Goal: Task Accomplishment & Management: Manage account settings

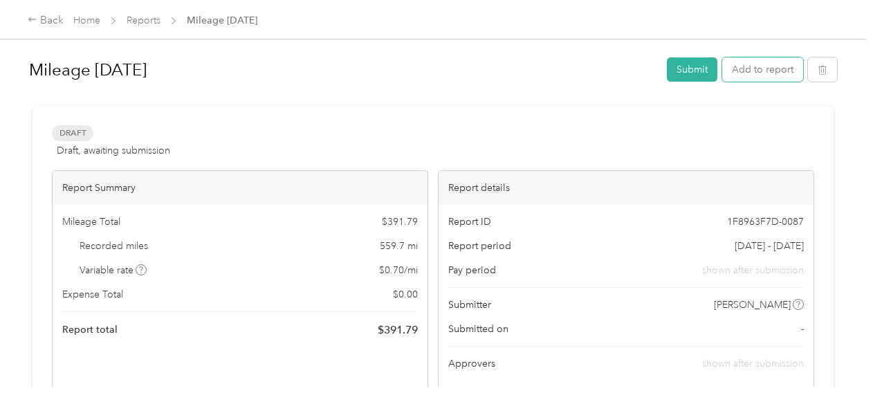
click at [761, 68] on button "Add to report" at bounding box center [762, 69] width 81 height 24
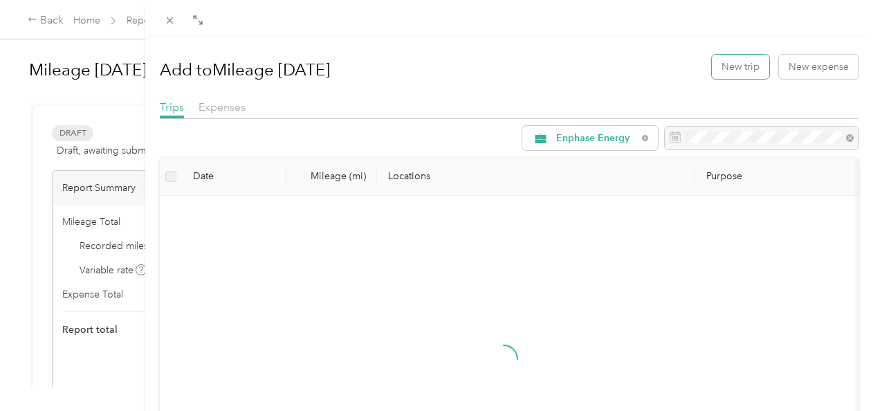
click at [719, 73] on button "New trip" at bounding box center [740, 67] width 57 height 24
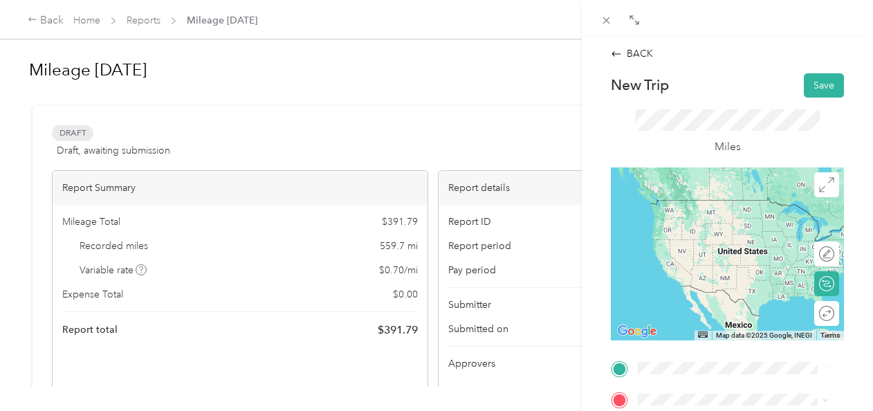
click at [604, 354] on form "New Trip Save This trip cannot be edited because it is either under review, app…" at bounding box center [727, 382] width 262 height 618
click at [726, 285] on span "[STREET_ADDRESS][PERSON_NAME][US_STATE]" at bounding box center [744, 273] width 160 height 24
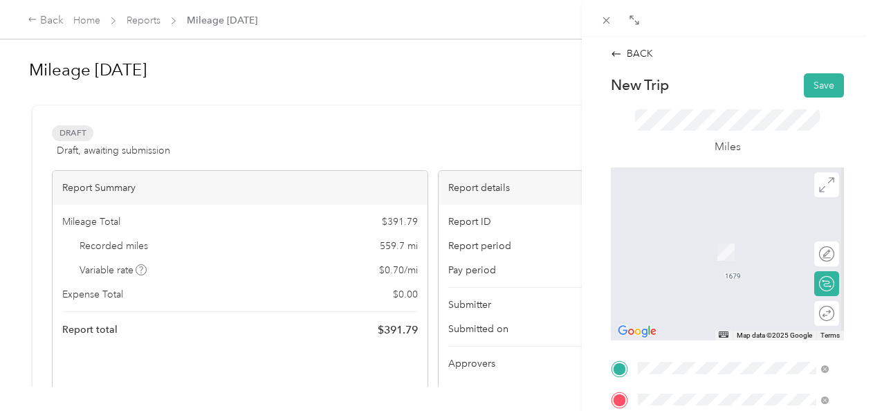
click at [690, 234] on span "[STREET_ADDRESS][US_STATE]" at bounding box center [733, 231] width 138 height 12
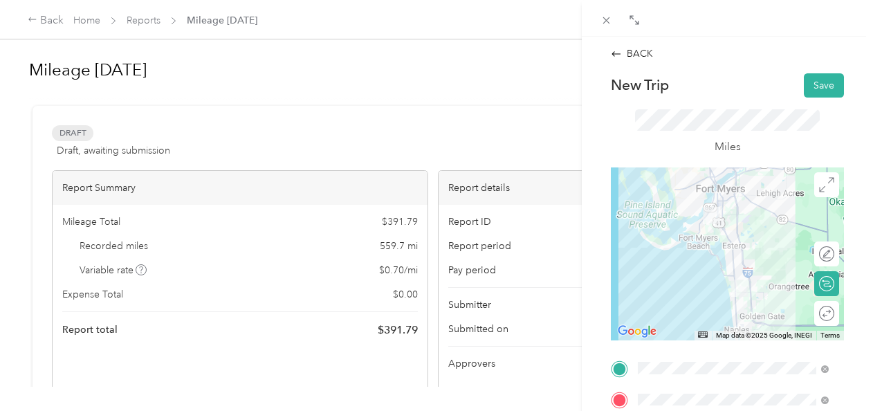
scroll to position [1, 0]
click at [820, 78] on button "Save" at bounding box center [824, 85] width 40 height 24
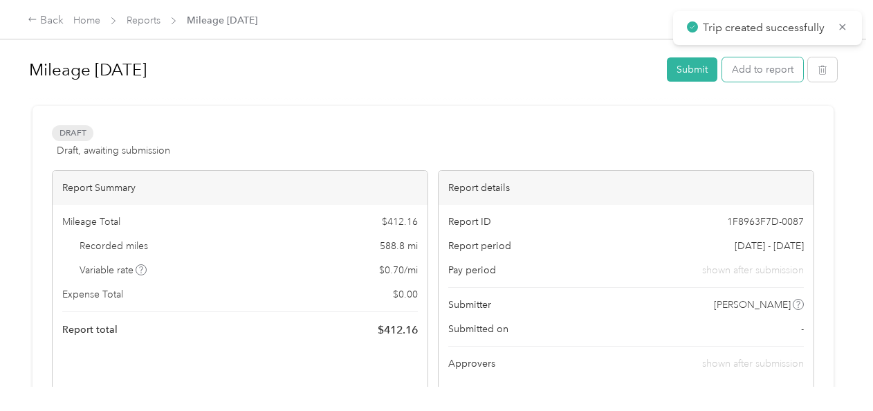
click at [757, 75] on button "Add to report" at bounding box center [762, 69] width 81 height 24
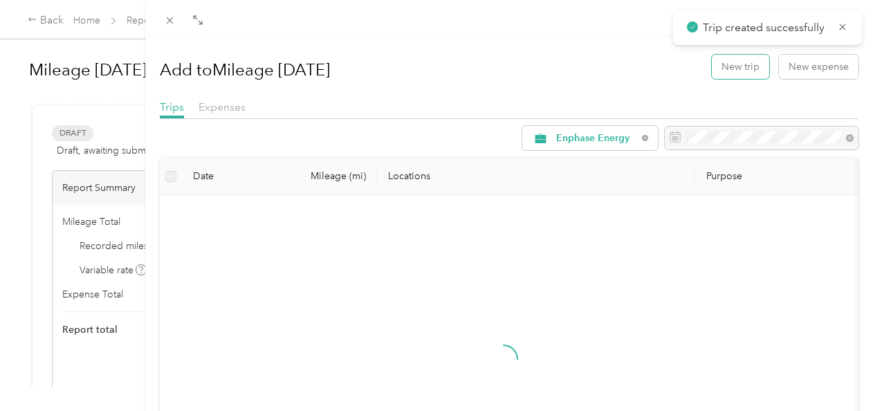
click at [731, 74] on button "New trip" at bounding box center [740, 67] width 57 height 24
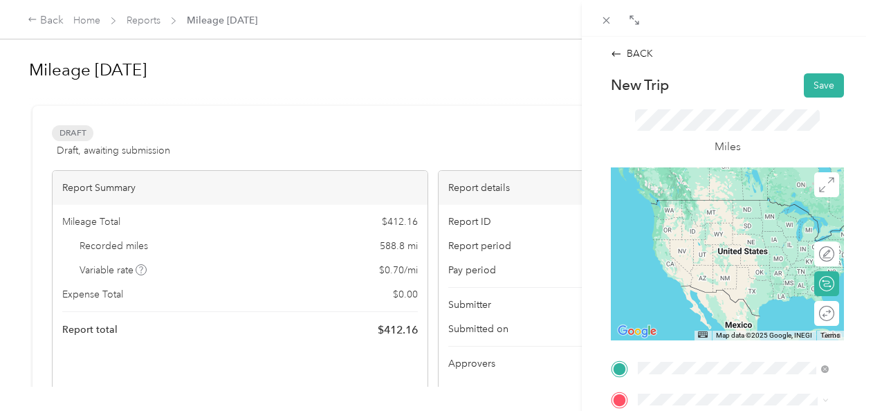
click at [684, 206] on span "[STREET_ADDRESS][US_STATE]" at bounding box center [733, 200] width 138 height 12
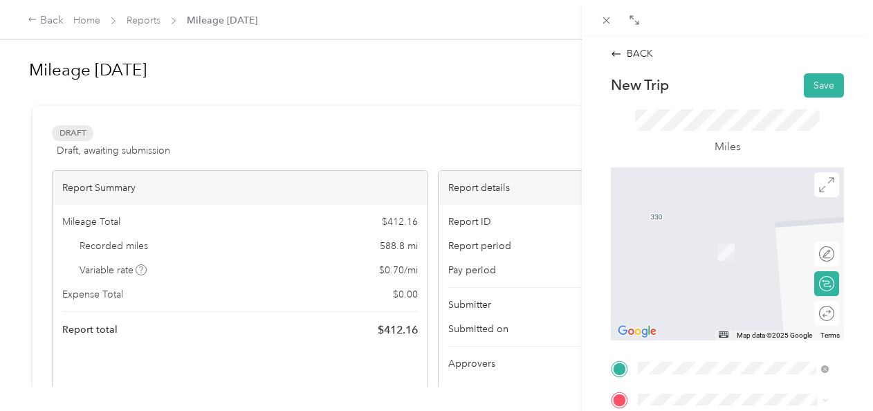
click at [683, 274] on span "[STREET_ADDRESS][PERSON_NAME][US_STATE]" at bounding box center [744, 274] width 160 height 24
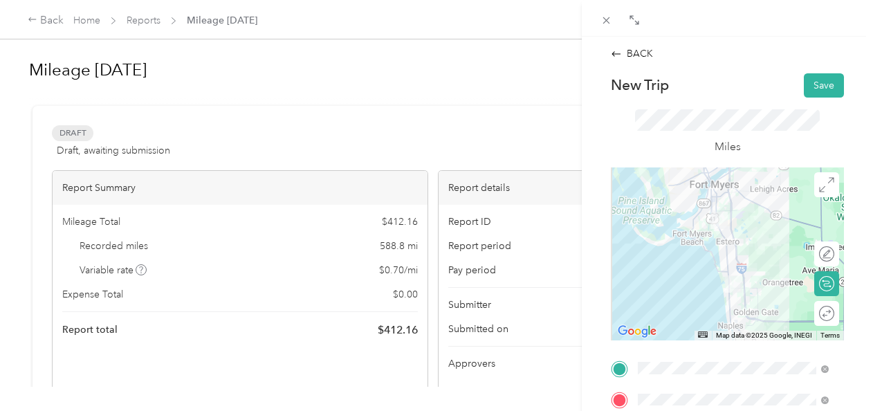
click at [721, 262] on div at bounding box center [727, 253] width 233 height 173
click at [733, 254] on div at bounding box center [727, 253] width 233 height 173
click at [735, 275] on img at bounding box center [731, 282] width 28 height 28
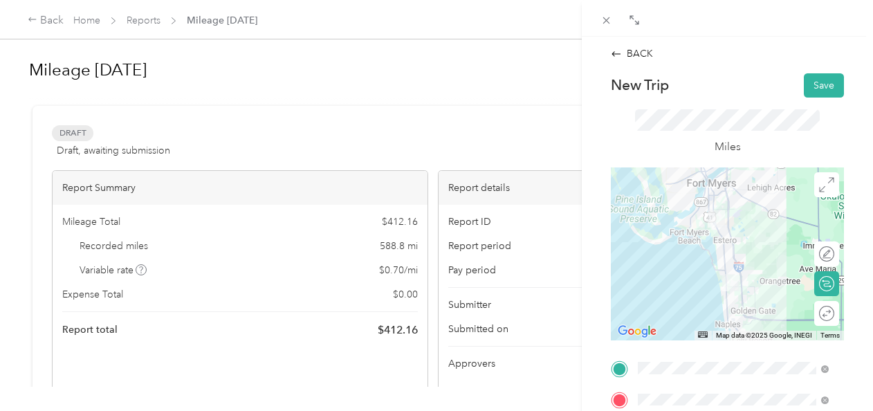
click at [737, 278] on img at bounding box center [731, 282] width 28 height 28
click at [732, 274] on img at bounding box center [731, 282] width 28 height 28
click at [736, 276] on img at bounding box center [731, 282] width 28 height 28
click at [737, 281] on img at bounding box center [731, 282] width 28 height 28
click at [735, 271] on img at bounding box center [731, 282] width 28 height 28
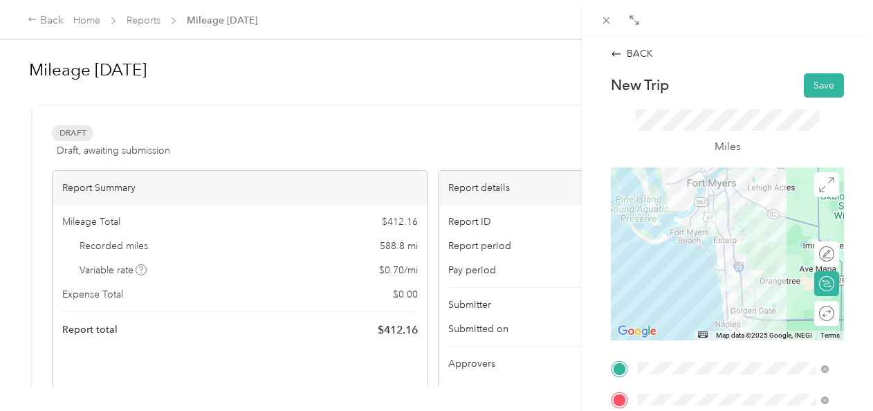
click at [727, 246] on div at bounding box center [727, 253] width 233 height 173
click at [729, 246] on div at bounding box center [727, 253] width 233 height 173
click at [808, 93] on button "Save" at bounding box center [824, 85] width 40 height 24
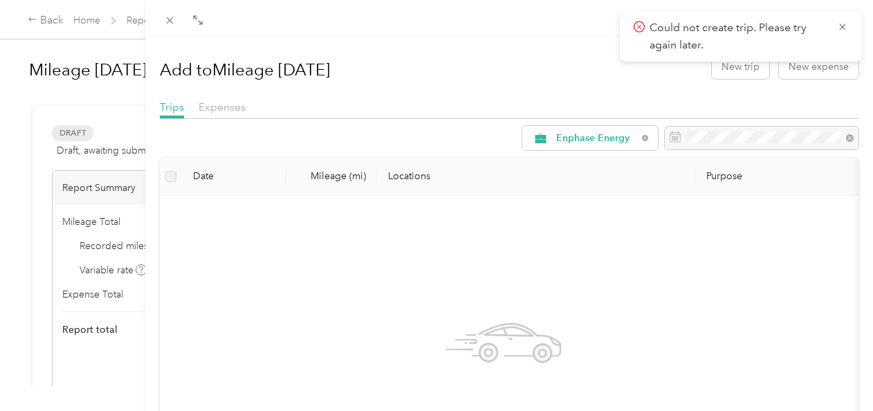
click at [843, 28] on icon at bounding box center [842, 27] width 6 height 6
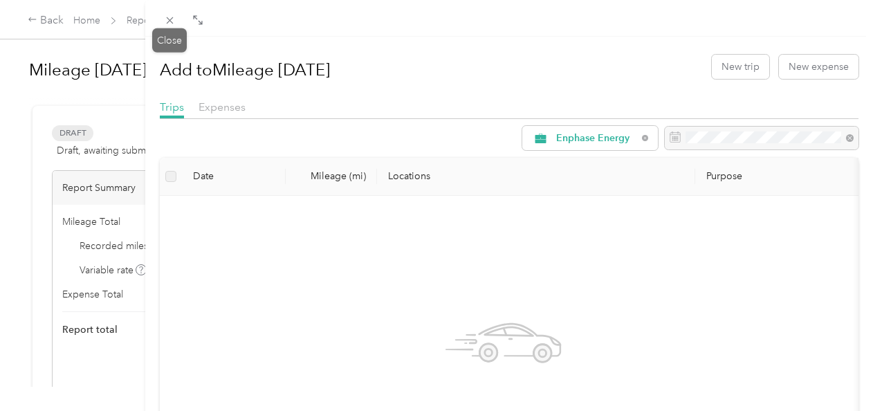
click at [167, 24] on icon at bounding box center [170, 21] width 12 height 12
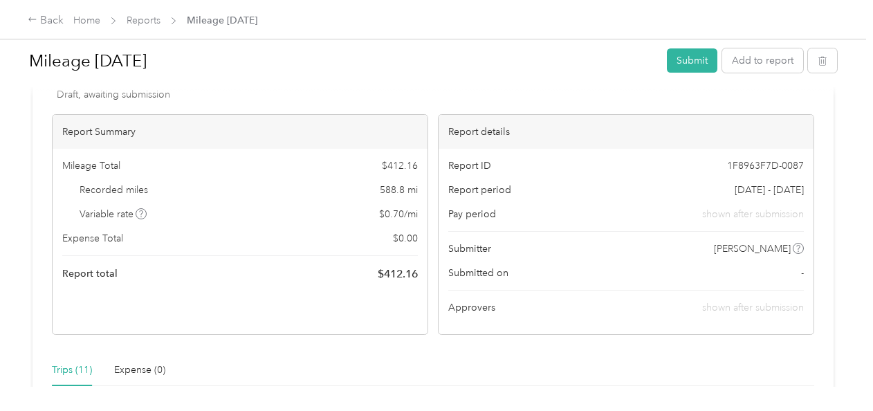
scroll to position [48, 0]
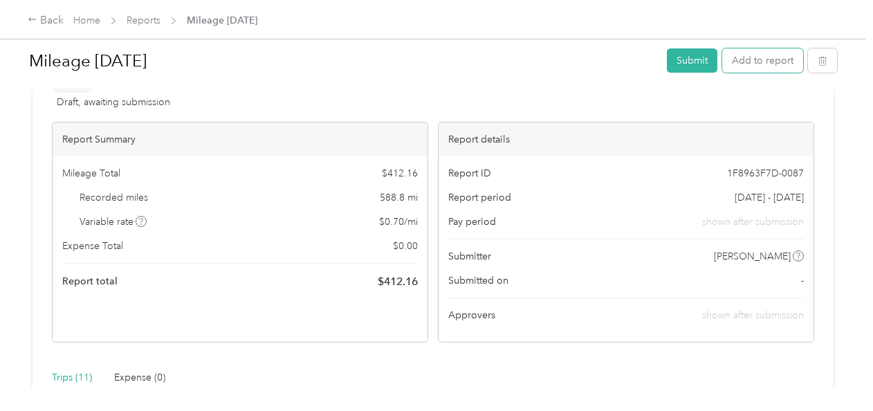
click at [750, 62] on button "Add to report" at bounding box center [762, 60] width 81 height 24
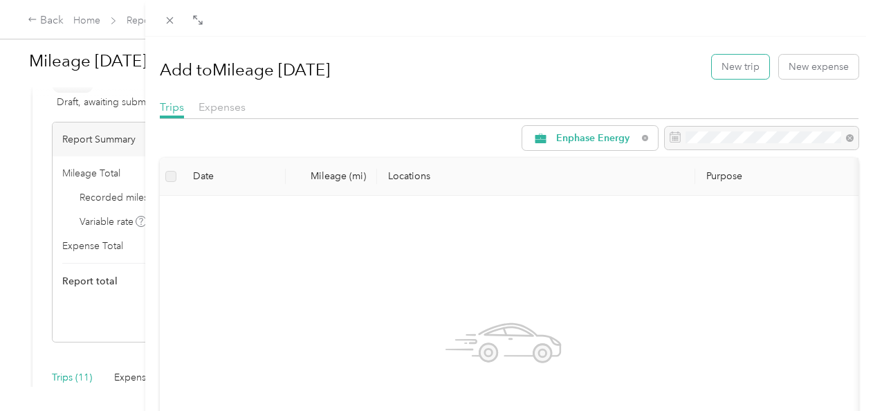
click at [715, 69] on button "New trip" at bounding box center [740, 67] width 57 height 24
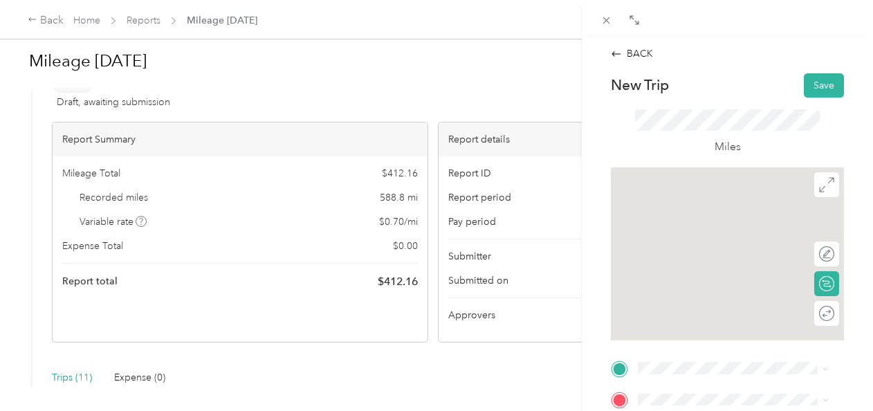
click at [685, 203] on span "[STREET_ADDRESS][US_STATE]" at bounding box center [733, 197] width 138 height 12
